Goal: Task Accomplishment & Management: Complete application form

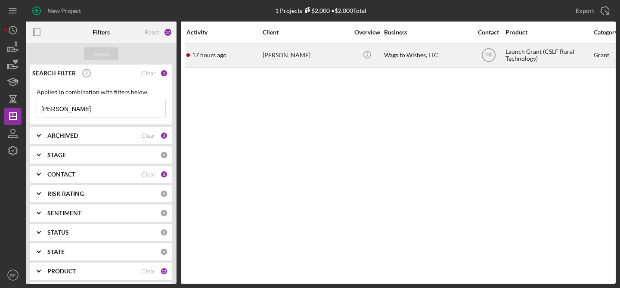
click at [231, 56] on div "17 hours ago [PERSON_NAME]" at bounding box center [223, 55] width 75 height 23
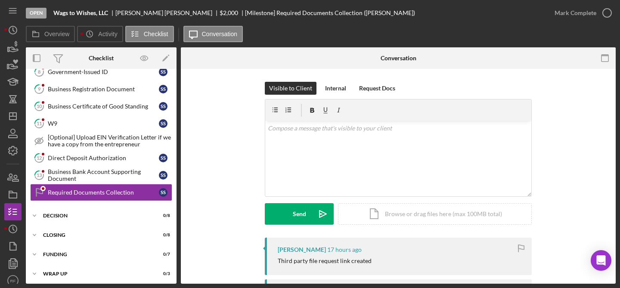
scroll to position [85, 0]
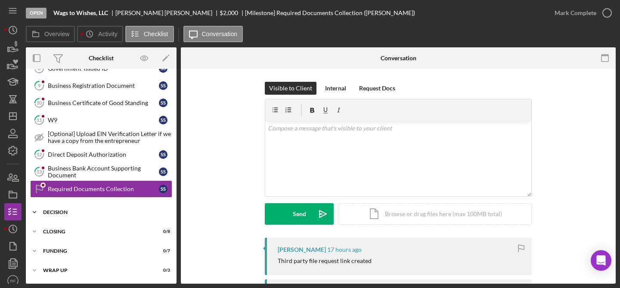
click at [98, 215] on div "Icon/Expander Decision 0 / 8" at bounding box center [101, 212] width 151 height 17
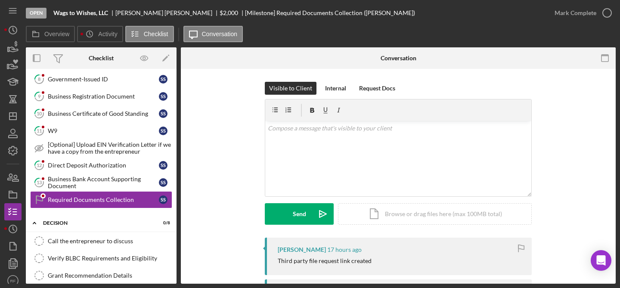
scroll to position [102, 0]
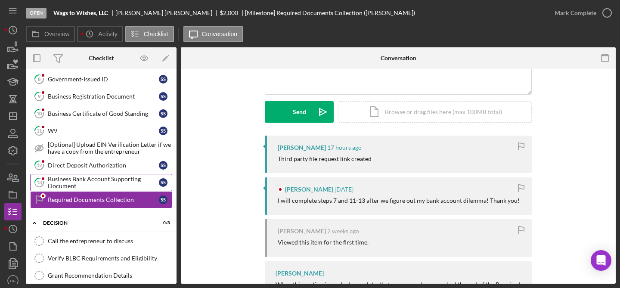
click at [108, 183] on div "Business Bank Account Supporting Document" at bounding box center [103, 183] width 111 height 14
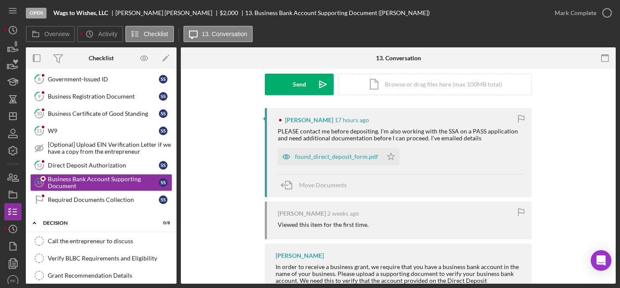
scroll to position [151, 0]
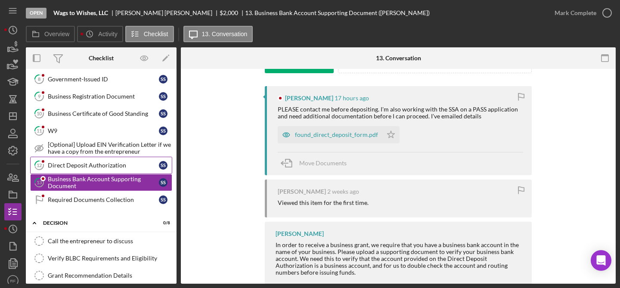
click at [113, 160] on link "12 Direct Deposit Authorization S S" at bounding box center [101, 165] width 142 height 17
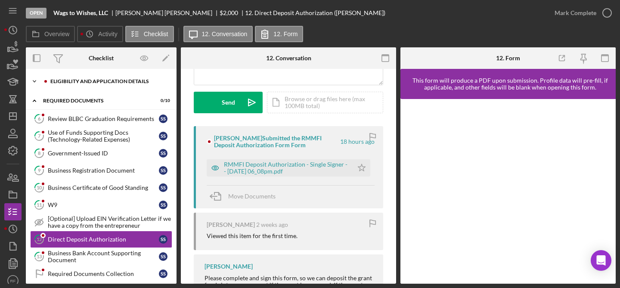
click at [76, 77] on div "Icon/Expander Eligibility and Application Details 0 / 7" at bounding box center [101, 81] width 151 height 17
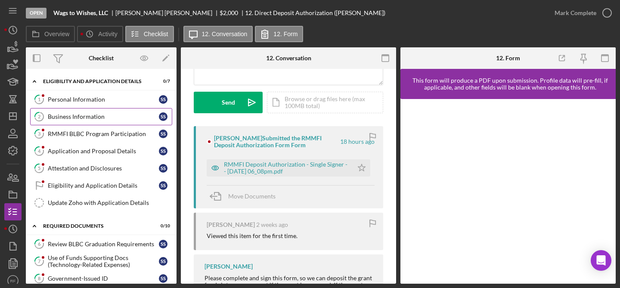
click at [82, 119] on div "Business Information" at bounding box center [103, 116] width 111 height 7
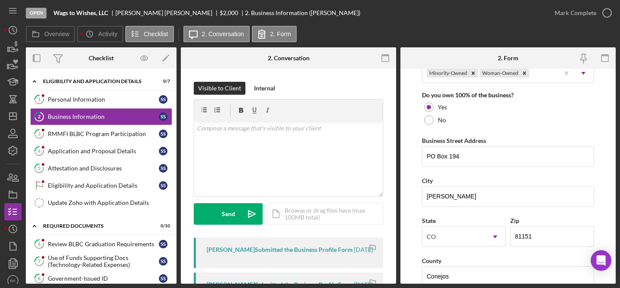
scroll to position [497, 0]
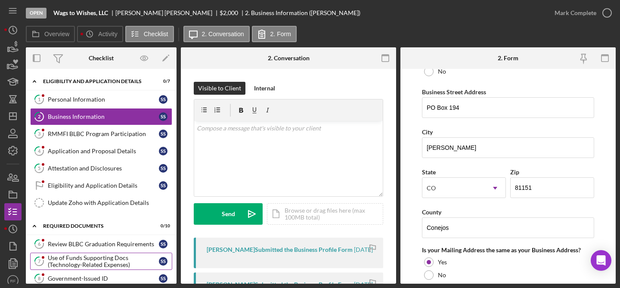
click at [87, 257] on div "Use of Funds Supporting Docs (Technology-Related Expenses)" at bounding box center [103, 261] width 111 height 14
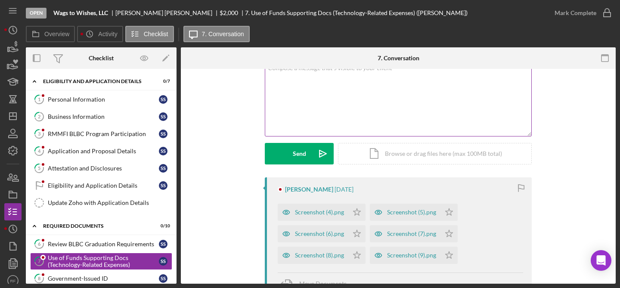
scroll to position [129, 0]
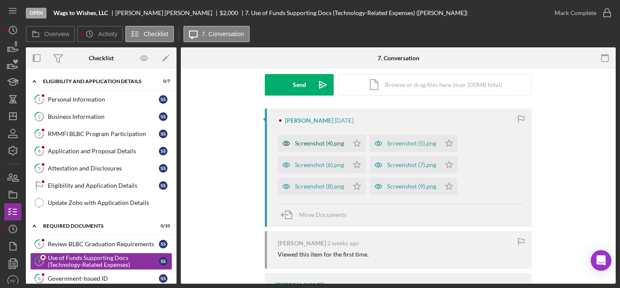
click at [318, 139] on div "Screenshot (4).png" at bounding box center [313, 143] width 71 height 17
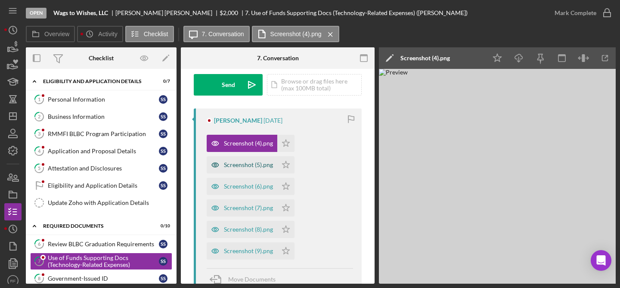
click at [245, 163] on div "Screenshot (5).png" at bounding box center [248, 164] width 49 height 7
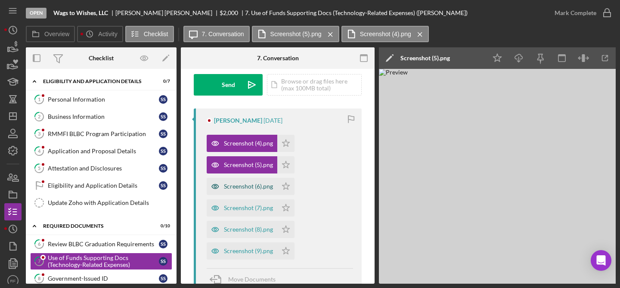
click at [248, 185] on div "Screenshot (6).png" at bounding box center [248, 186] width 49 height 7
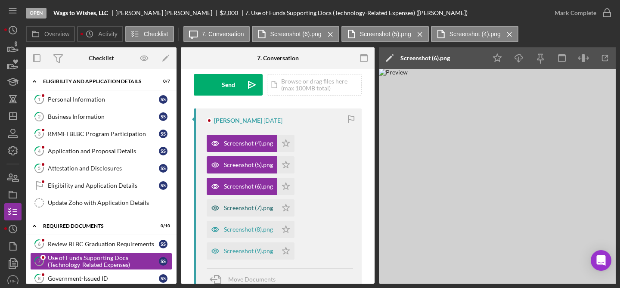
click at [254, 207] on div "Screenshot (7).png" at bounding box center [248, 207] width 49 height 7
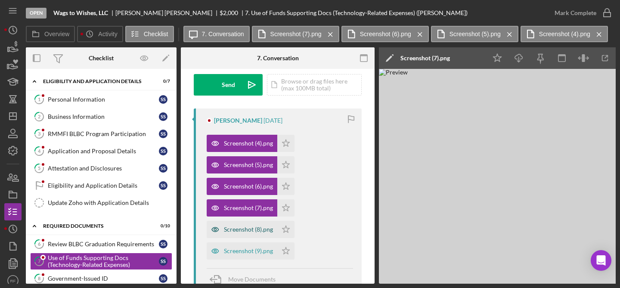
click at [254, 228] on div "Screenshot (8).png" at bounding box center [248, 229] width 49 height 7
click at [250, 252] on div "Screenshot (9).png" at bounding box center [248, 250] width 49 height 7
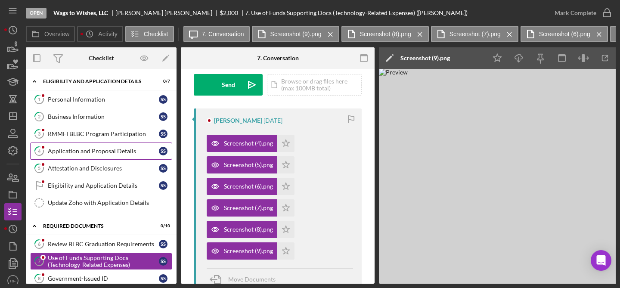
click at [100, 151] on div "Application and Proposal Details" at bounding box center [103, 151] width 111 height 7
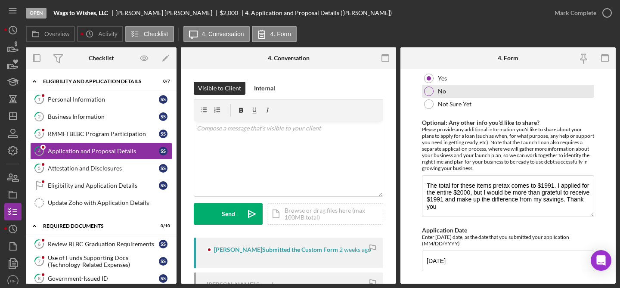
scroll to position [1067, 0]
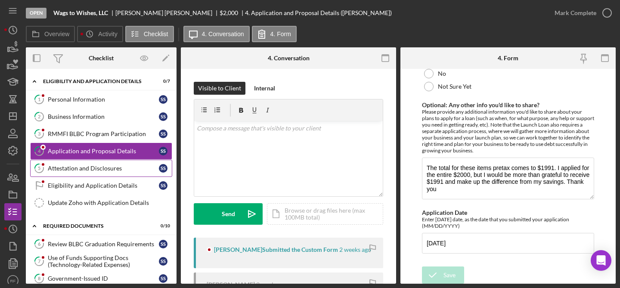
click at [68, 173] on link "5 Attestation and Disclosures S S" at bounding box center [101, 168] width 142 height 17
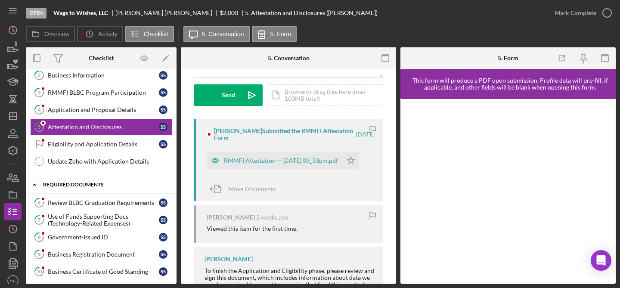
scroll to position [97, 0]
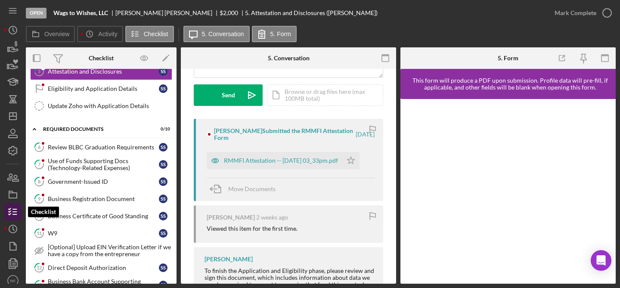
click at [16, 210] on icon "button" at bounding box center [13, 212] width 22 height 22
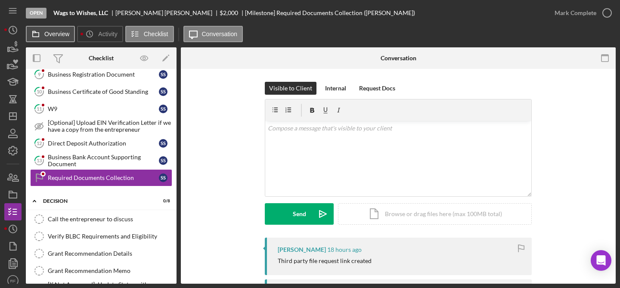
scroll to position [222, 0]
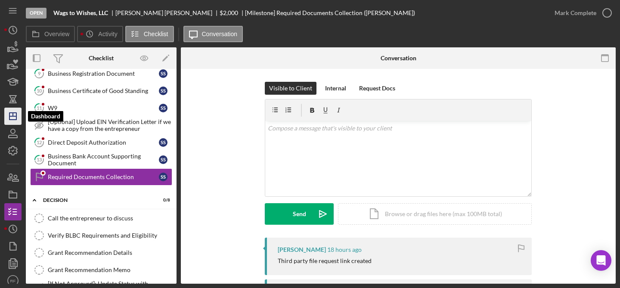
click at [11, 116] on line "button" at bounding box center [12, 116] width 7 height 0
